Goal: Task Accomplishment & Management: Use online tool/utility

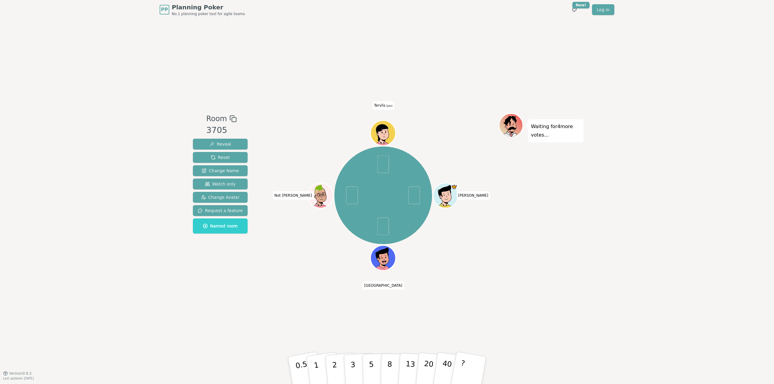
click at [149, 270] on div "PP Planning Poker No.1 planning poker tool for agile teams Toggle theme New! Lo…" at bounding box center [387, 192] width 774 height 384
click at [379, 57] on div "Room 3705 Reveal Reset Change Name Watch only Change Avatar Request a feature N…" at bounding box center [386, 196] width 393 height 354
click at [602, 128] on div "PP Planning Poker No.1 planning poker tool for agile teams Toggle theme New! Lo…" at bounding box center [387, 192] width 774 height 384
click at [469, 293] on div "Room 3705 Reveal Reset Change Name Watch only Change Avatar Request a feature N…" at bounding box center [386, 196] width 393 height 354
click at [358, 363] on button "3" at bounding box center [360, 370] width 33 height 47
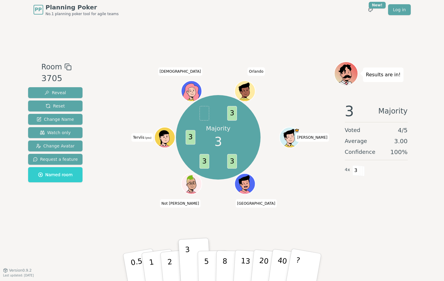
click at [390, 227] on div "Results are in! 3 Majority Voted 4 / 5 Average 3.00 Confidence 100 % 4 x 3" at bounding box center [376, 144] width 85 height 166
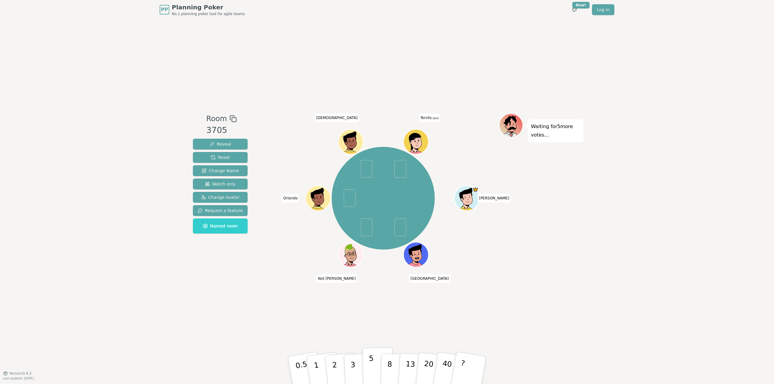
click at [369, 366] on p "5" at bounding box center [371, 370] width 5 height 33
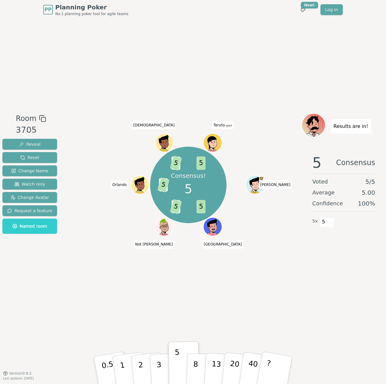
drag, startPoint x: 291, startPoint y: 284, endPoint x: 293, endPoint y: 286, distance: 3.1
click at [291, 284] on div "Room 3705 Reveal Reset Change Name Watch only Change Avatar Request a feature N…" at bounding box center [193, 196] width 386 height 354
click at [197, 363] on p "8" at bounding box center [195, 370] width 5 height 33
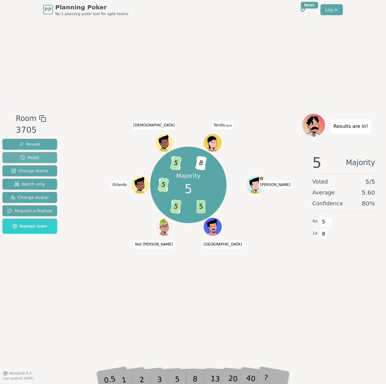
click at [20, 159] on span "Reset" at bounding box center [29, 158] width 19 height 6
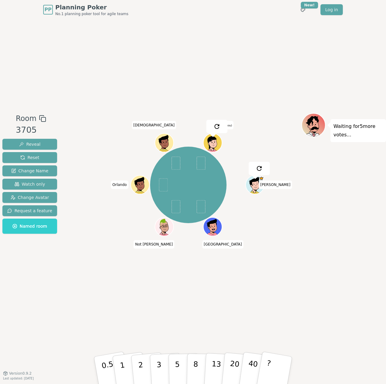
click at [272, 300] on div "Room 3705 Reveal Reset Change Name Watch only Change Avatar Request a feature N…" at bounding box center [193, 196] width 386 height 354
click at [192, 370] on button "8" at bounding box center [202, 370] width 31 height 46
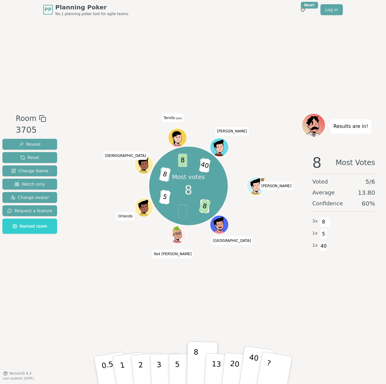
click at [248, 364] on button "40" at bounding box center [257, 370] width 36 height 49
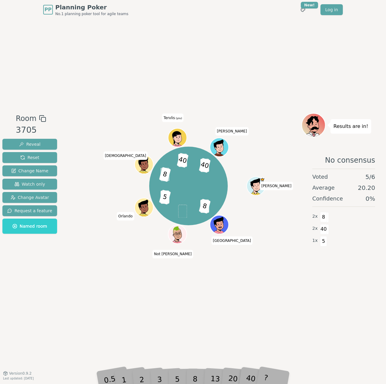
click at [189, 73] on div "Room 3705 Reveal Reset Change Name Watch only Change Avatar Request a feature N…" at bounding box center [193, 196] width 386 height 354
